Goal: Information Seeking & Learning: Check status

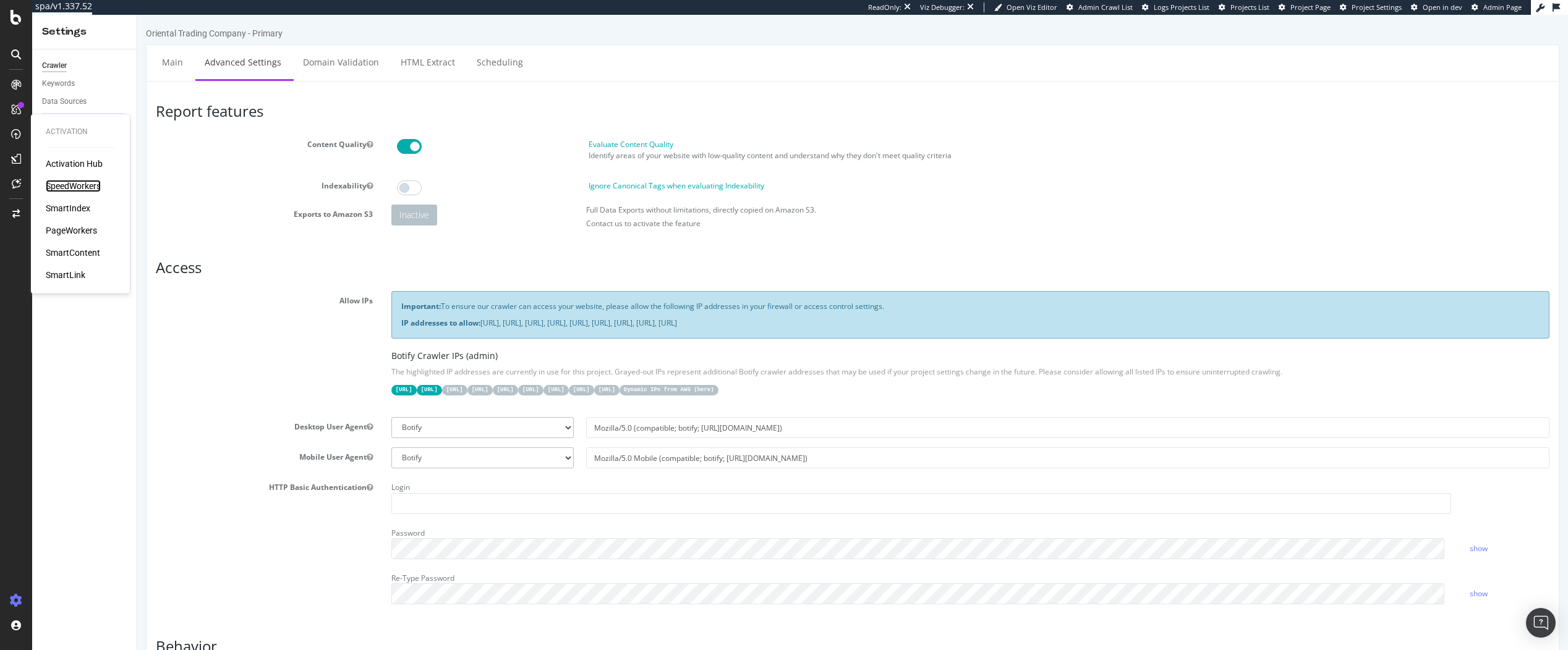
click at [78, 188] on div "SpeedWorkers" at bounding box center [73, 186] width 55 height 12
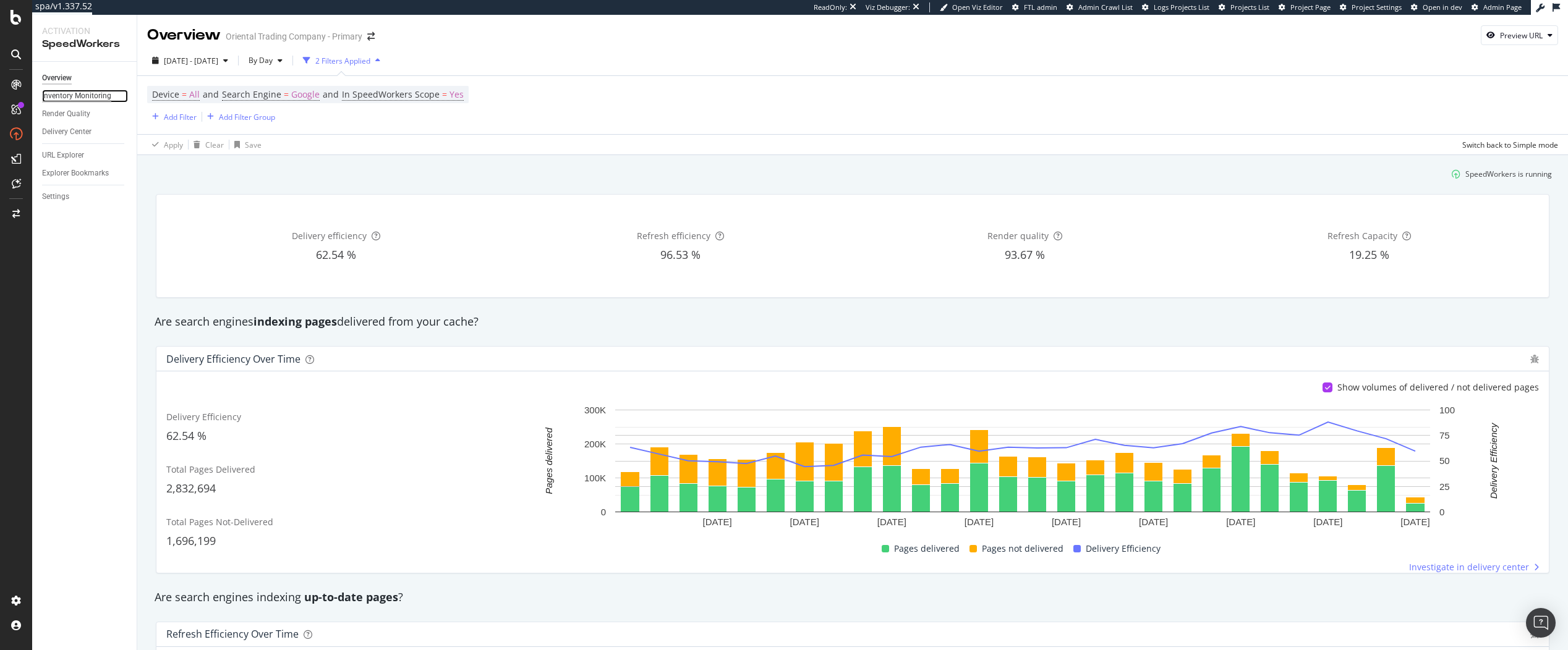
click at [95, 96] on div "Inventory Monitoring" at bounding box center [76, 96] width 69 height 13
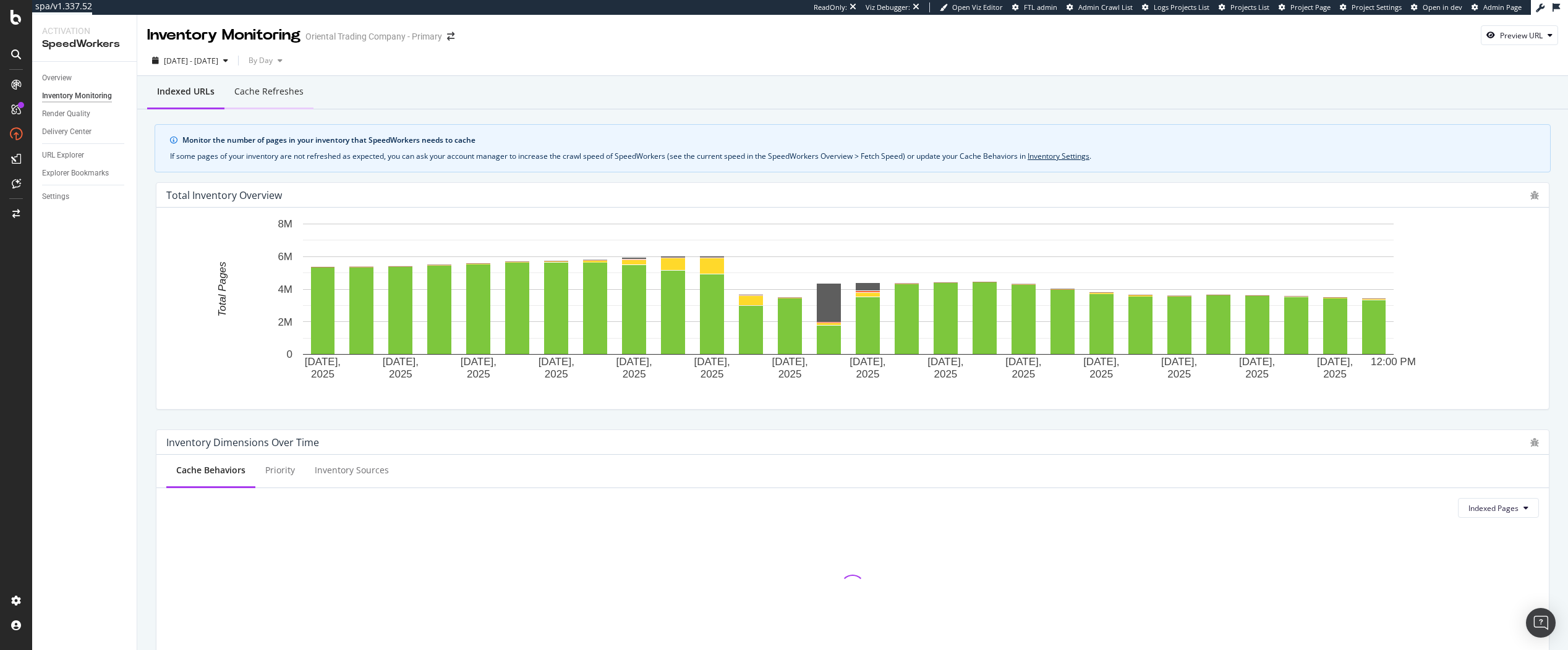
click at [273, 95] on div "Cache refreshes" at bounding box center [269, 91] width 69 height 12
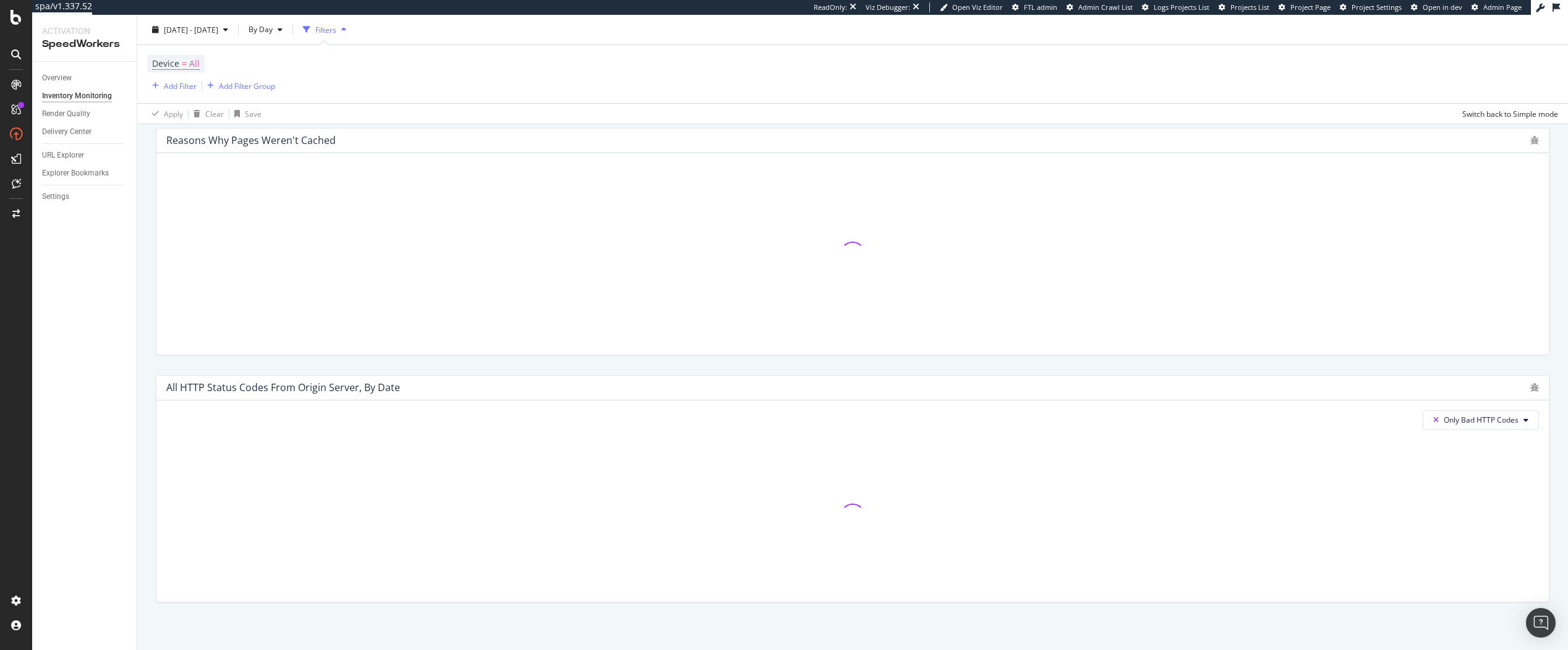
scroll to position [766, 0]
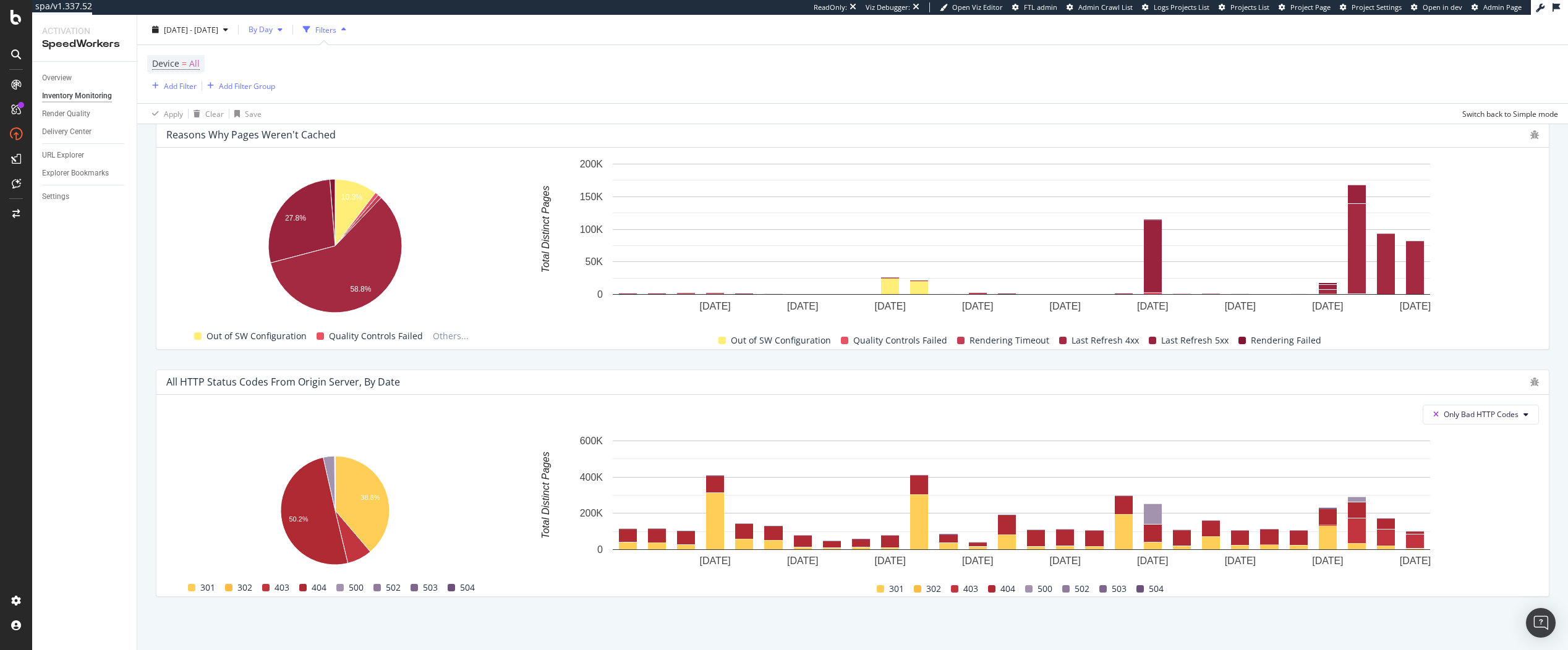
click at [273, 30] on span "By Day" at bounding box center [258, 29] width 29 height 10
click at [292, 59] on span "By Hour" at bounding box center [286, 54] width 33 height 11
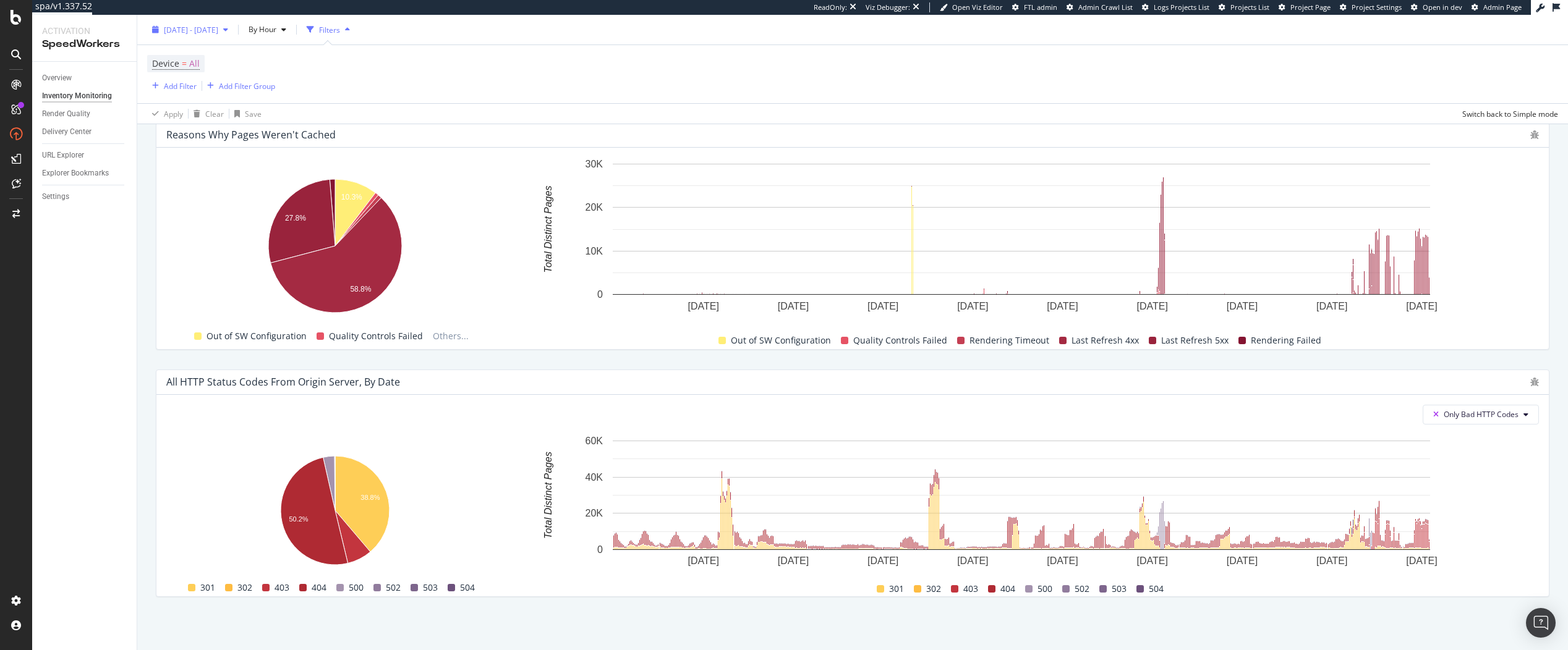
click at [219, 29] on span "[DATE] - [DATE]" at bounding box center [190, 29] width 54 height 10
click at [201, 28] on span "[DATE] - [DATE]" at bounding box center [190, 29] width 54 height 10
click at [170, 72] on div "Last 7 Days" at bounding box center [169, 70] width 10 height 10
type input "[DATE]"
click at [254, 211] on button "Apply" at bounding box center [265, 216] width 39 height 20
